Goal: Navigation & Orientation: Find specific page/section

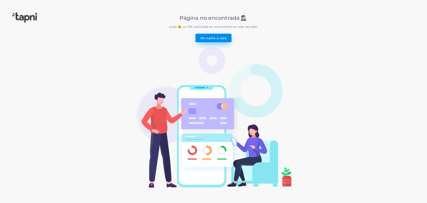
click at [214, 40] on link "De vuelta a casa" at bounding box center [213, 38] width 36 height 9
